Goal: Task Accomplishment & Management: Manage account settings

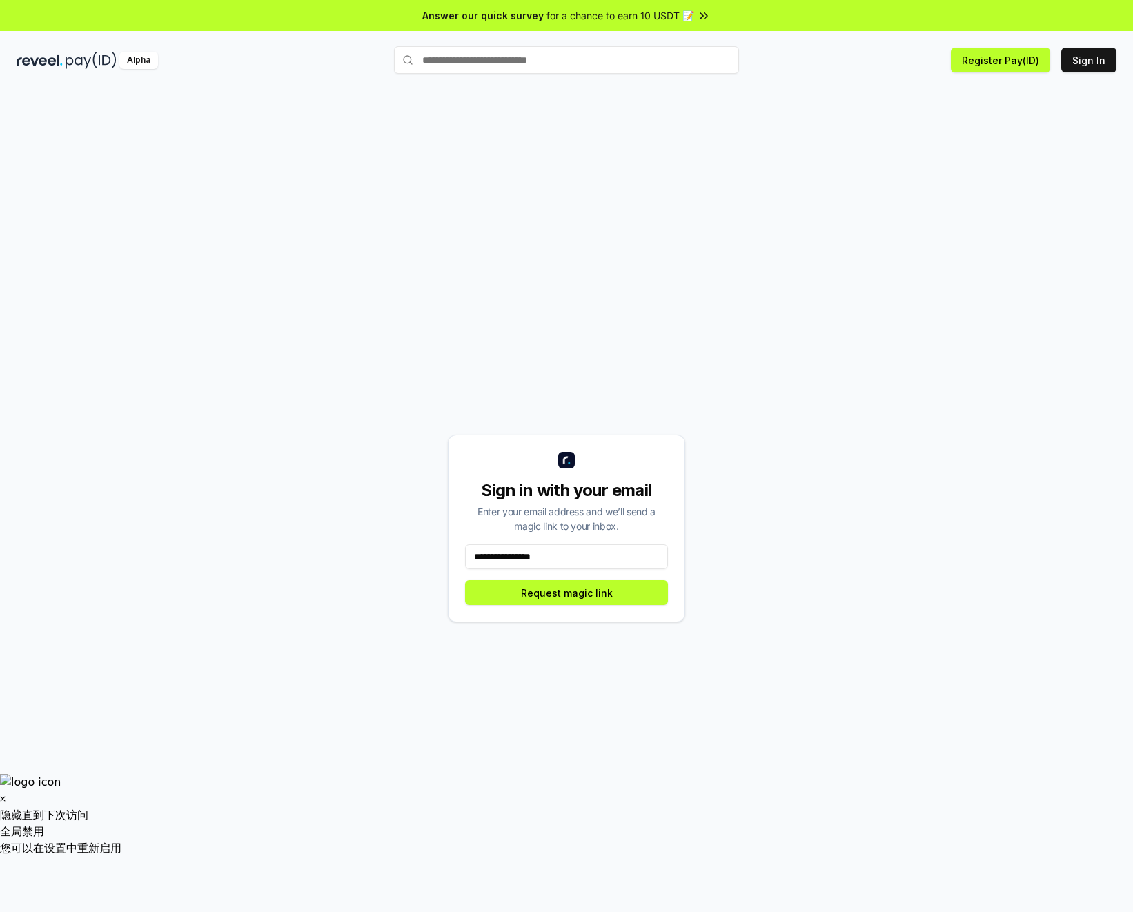
type input "**********"
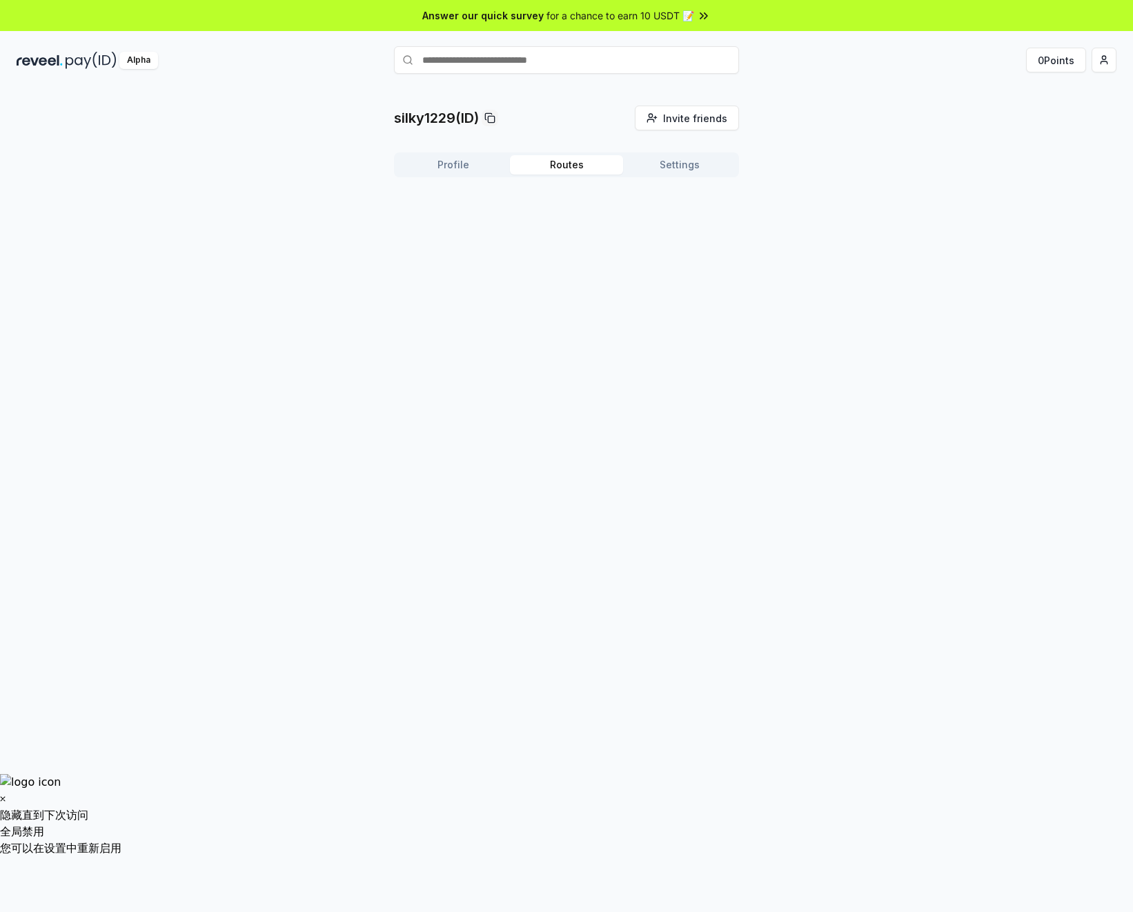
click at [576, 166] on button "Routes" at bounding box center [566, 164] width 113 height 19
click at [453, 163] on button "Profile" at bounding box center [453, 164] width 113 height 19
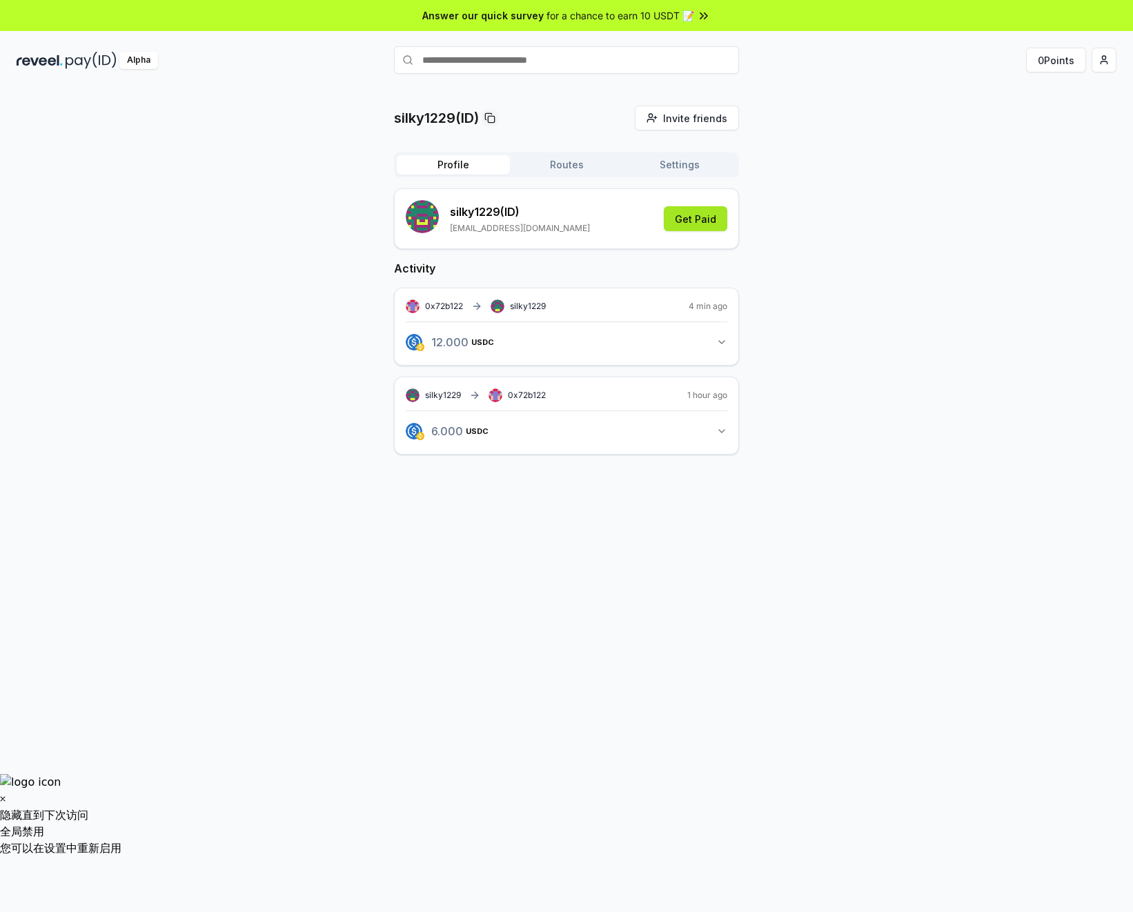
click at [697, 224] on button "Get Paid" at bounding box center [695, 218] width 63 height 25
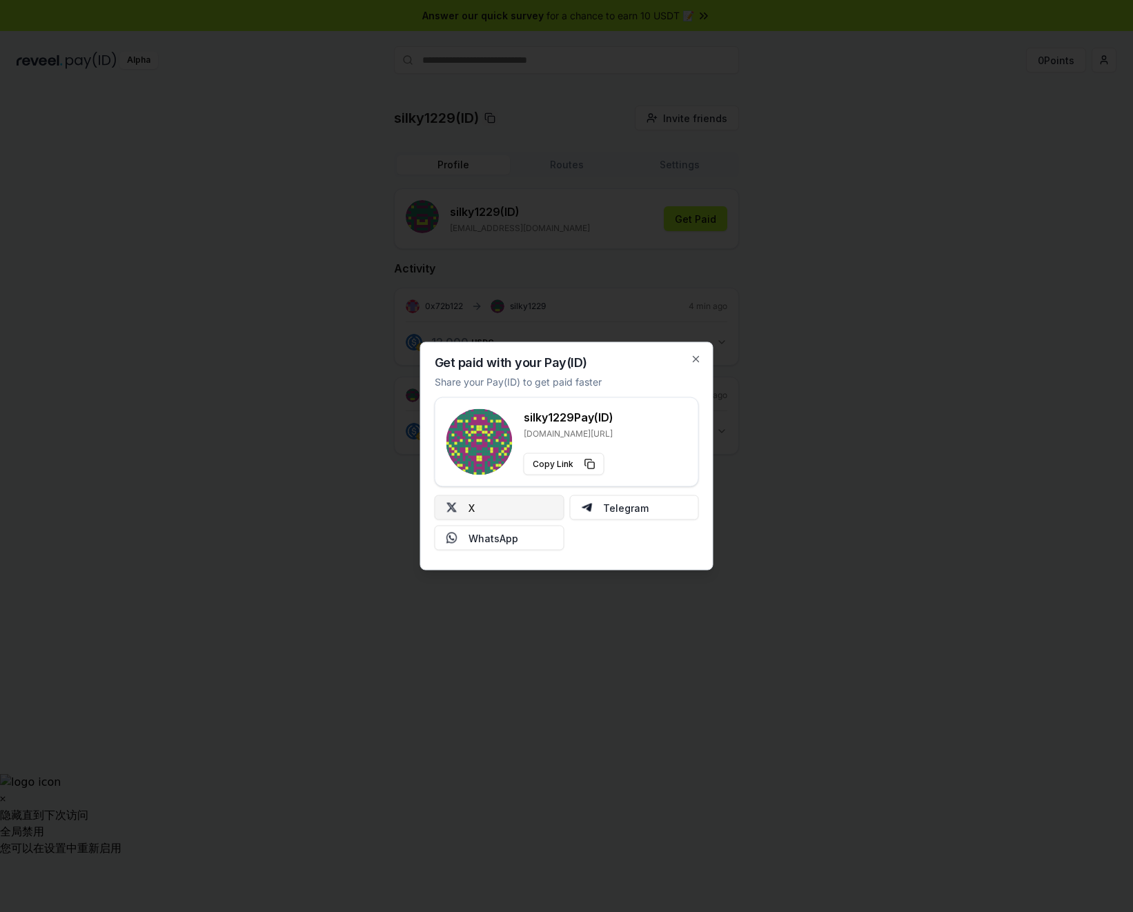
click at [484, 510] on button "X" at bounding box center [500, 507] width 130 height 25
click at [692, 356] on icon "button" at bounding box center [695, 359] width 11 height 11
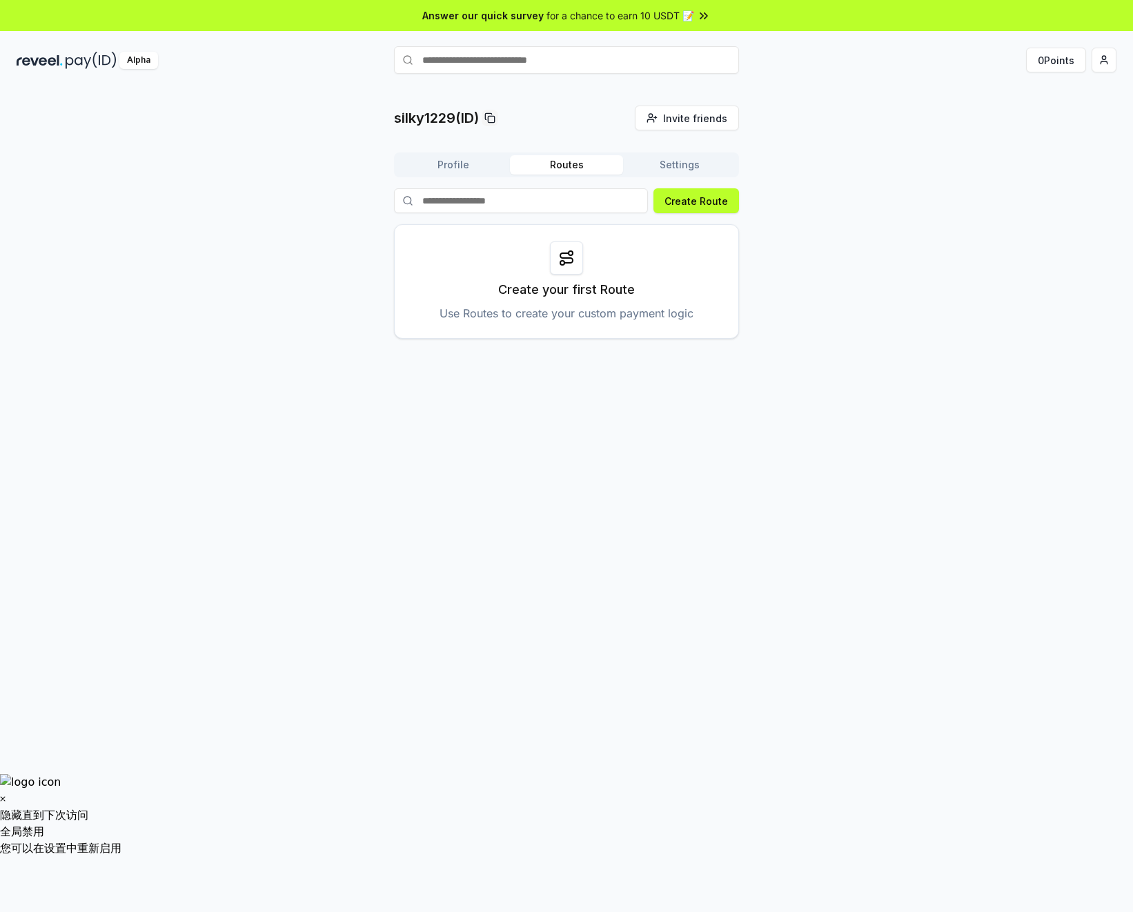
click at [559, 161] on button "Routes" at bounding box center [566, 164] width 113 height 19
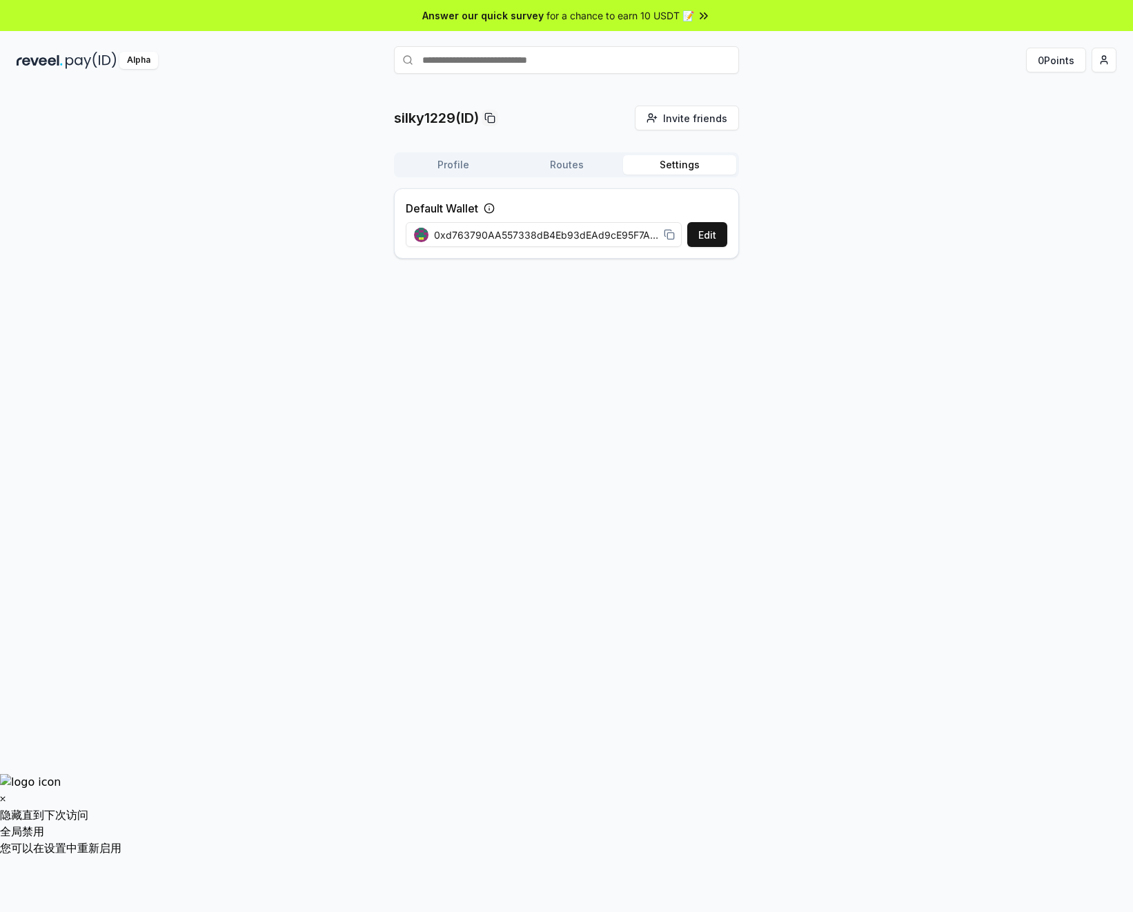
click at [675, 160] on button "Settings" at bounding box center [679, 164] width 113 height 19
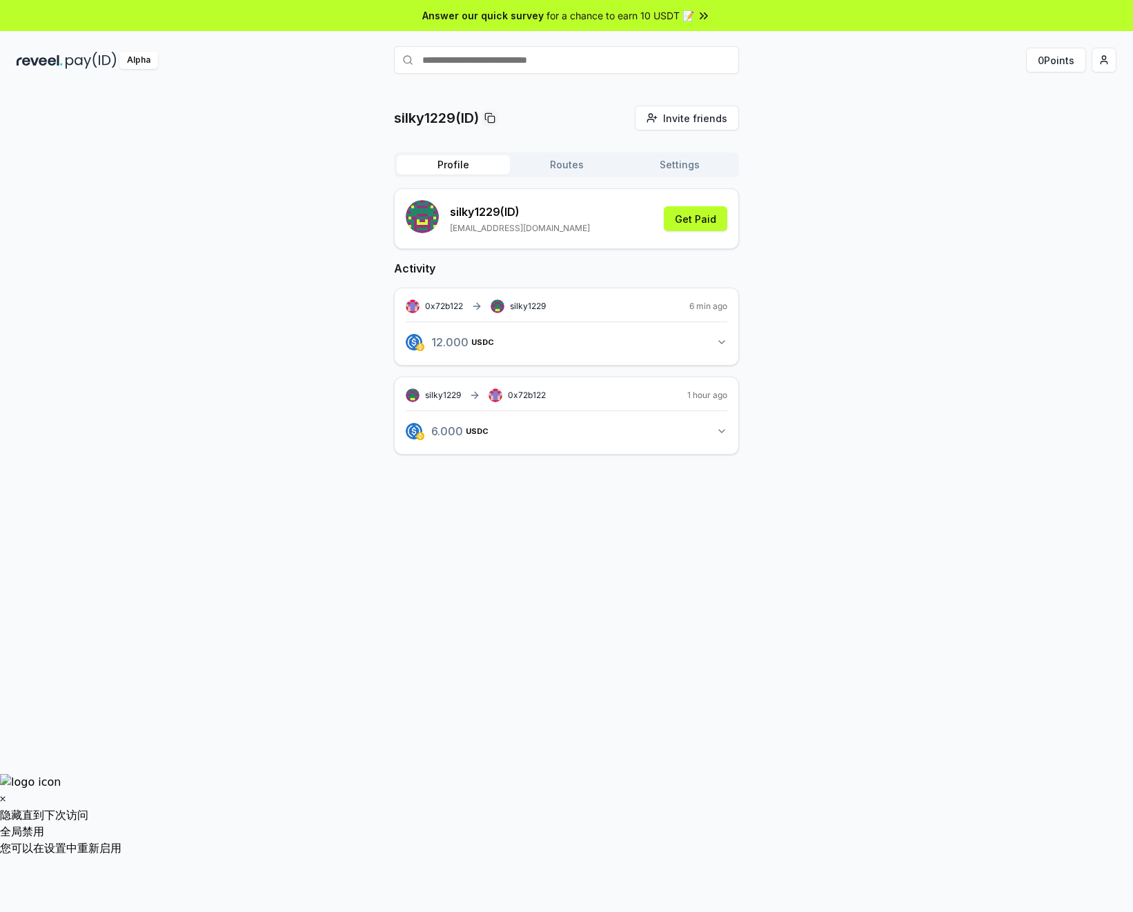
drag, startPoint x: 410, startPoint y: 163, endPoint x: 430, endPoint y: 150, distance: 24.3
click at [412, 162] on button "Profile" at bounding box center [453, 164] width 113 height 19
click at [50, 54] on img at bounding box center [40, 60] width 46 height 17
click at [719, 430] on icon "button" at bounding box center [721, 431] width 11 height 11
click at [1103, 61] on html "Answer our quick survey for a chance to earn 10 USDT 📝 Alpha 0 Points silky1229…" at bounding box center [566, 456] width 1133 height 912
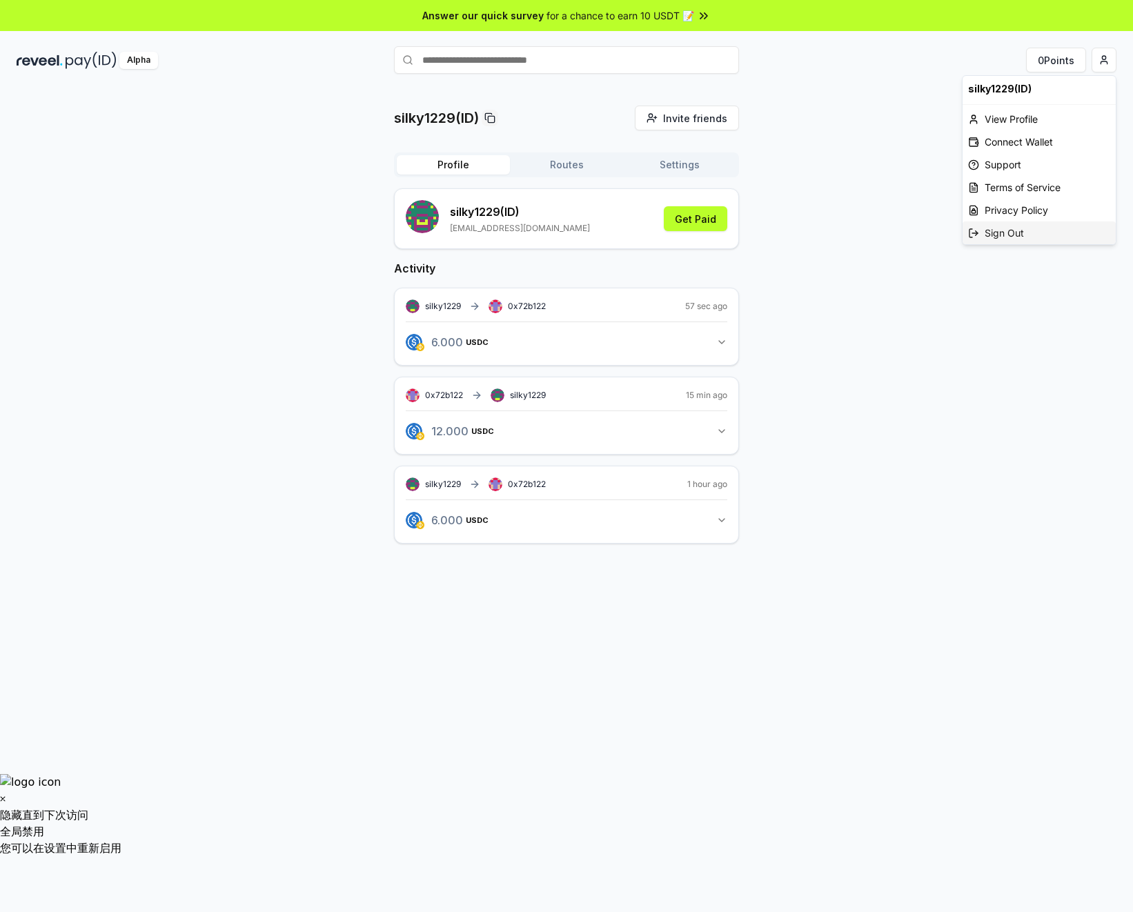
click at [1015, 232] on div "Sign Out" at bounding box center [1038, 232] width 153 height 23
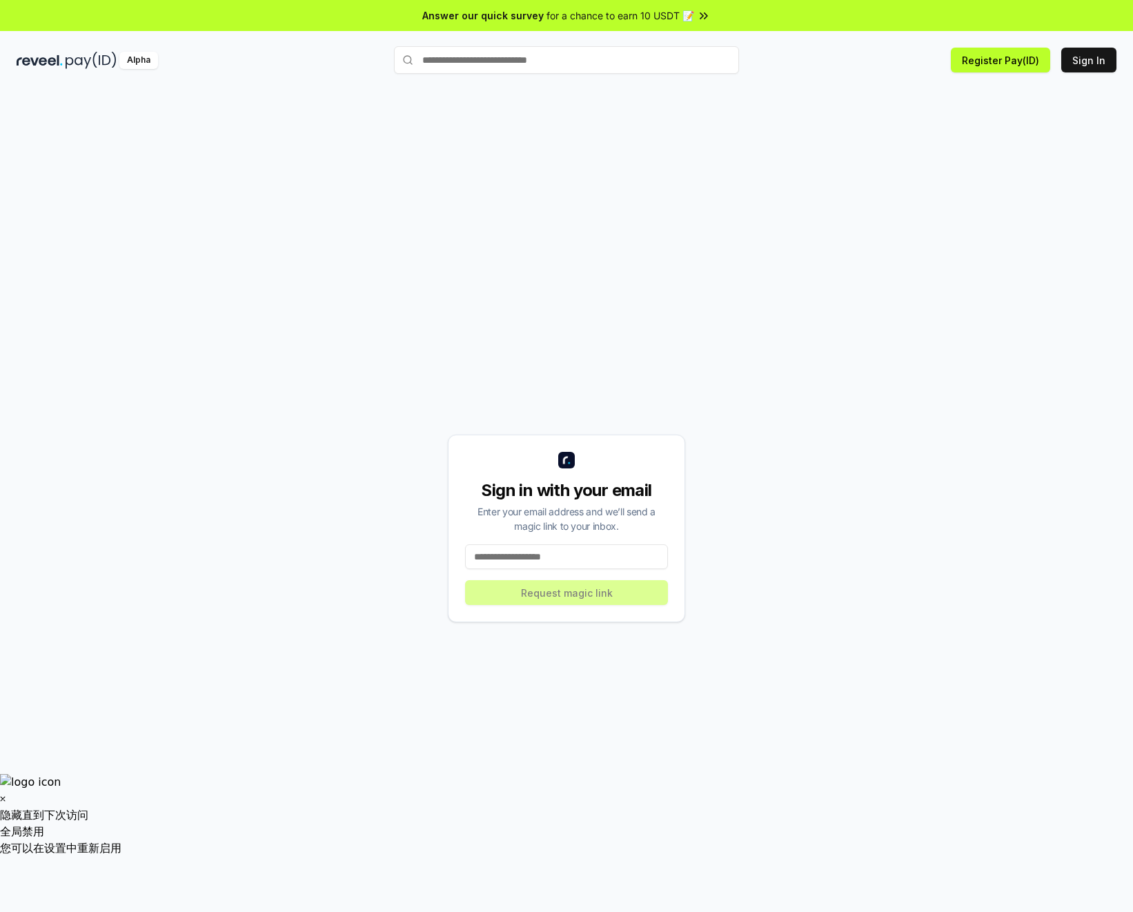
click at [541, 557] on input at bounding box center [566, 556] width 203 height 25
click at [270, 391] on div "Sign in with your email Enter your email address and we’ll send a magic link to…" at bounding box center [567, 529] width 1100 height 846
